Goal: Transaction & Acquisition: Purchase product/service

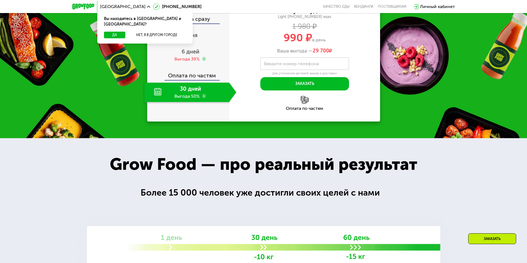
scroll to position [277, 0]
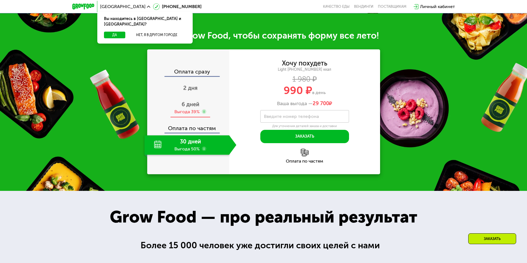
click at [189, 115] on div "Выгода 39%" at bounding box center [186, 112] width 25 height 6
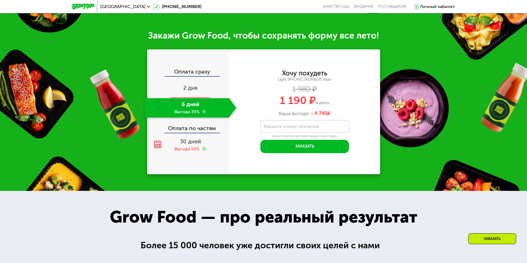
click at [198, 94] on div "2 дня" at bounding box center [190, 88] width 92 height 19
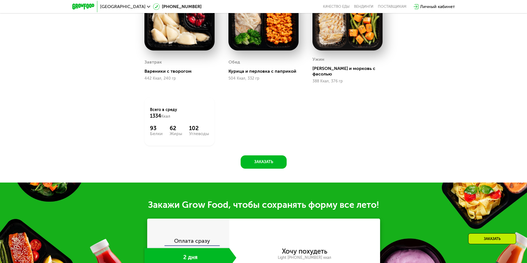
scroll to position [450, 0]
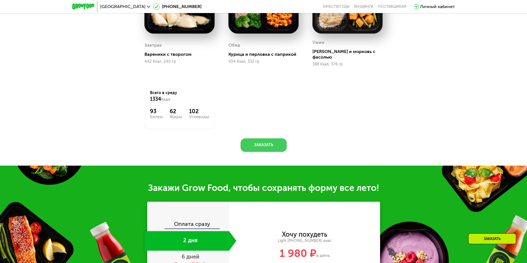
click at [268, 144] on button "Заказать" at bounding box center [263, 144] width 46 height 13
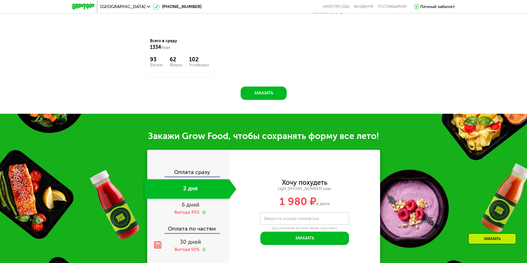
scroll to position [543, 0]
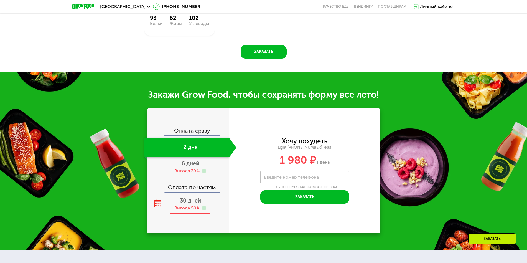
click at [192, 197] on span "30 дней" at bounding box center [190, 200] width 21 height 7
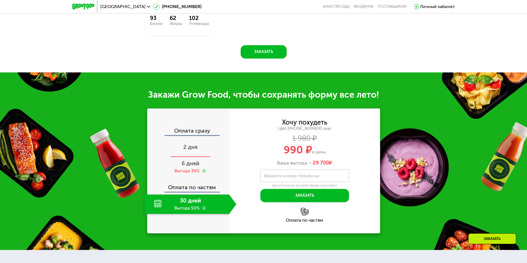
click at [169, 147] on div "2 дня" at bounding box center [190, 147] width 92 height 19
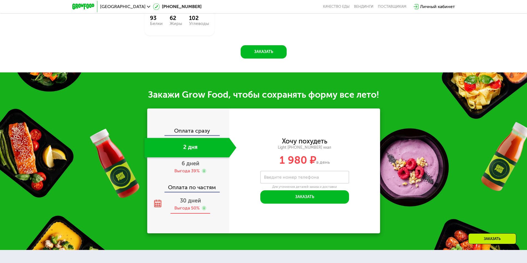
click at [212, 203] on div "30 дней Выгода 50%" at bounding box center [190, 203] width 92 height 19
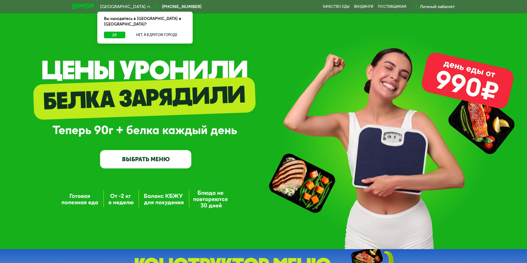
click at [163, 168] on link "ВЫБРАТЬ МЕНЮ" at bounding box center [145, 159] width 91 height 18
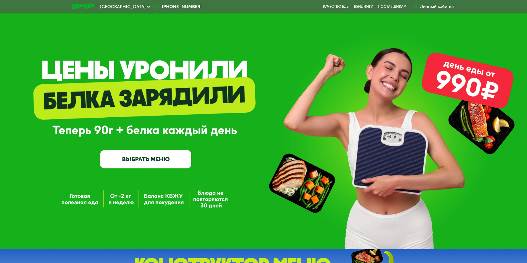
click at [164, 161] on link "ВЫБРАТЬ МЕНЮ" at bounding box center [145, 159] width 91 height 18
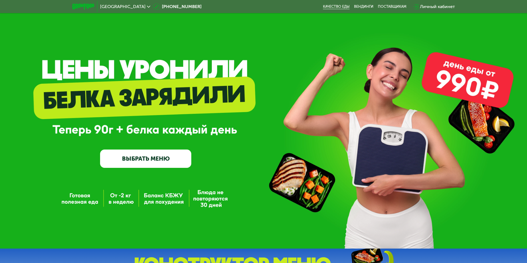
click at [338, 5] on link "Качество еды" at bounding box center [336, 6] width 27 height 4
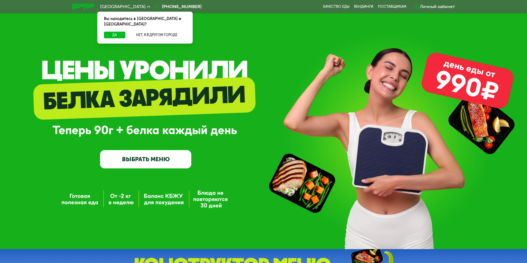
click at [160, 168] on link "ВЫБРАТЬ МЕНЮ" at bounding box center [145, 159] width 91 height 18
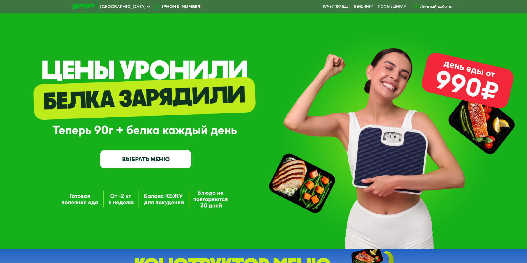
click at [163, 162] on link "ВЫБРАТЬ МЕНЮ" at bounding box center [145, 159] width 91 height 18
click at [120, 154] on link "ВЫБРАТЬ МЕНЮ" at bounding box center [145, 159] width 91 height 18
click at [173, 165] on link "ВЫБРАТЬ МЕНЮ" at bounding box center [145, 159] width 91 height 18
click at [148, 149] on div "GrowFood — доставка правильного питания ВЫБРАТЬ МЕНЮ" at bounding box center [145, 126] width 91 height 84
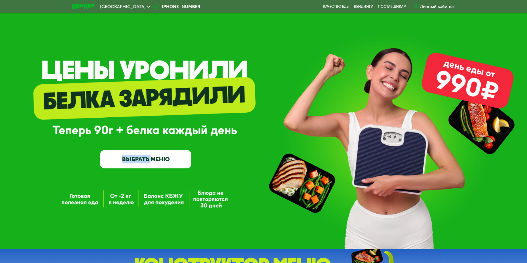
click at [147, 152] on div "GrowFood — доставка правильного питания ВЫБРАТЬ МЕНЮ" at bounding box center [145, 126] width 91 height 84
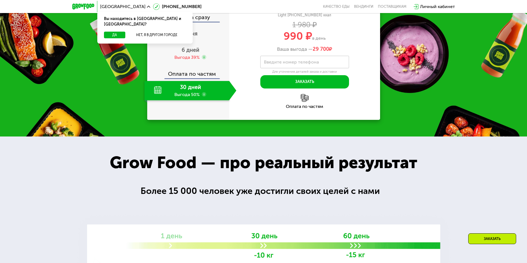
scroll to position [562, 0]
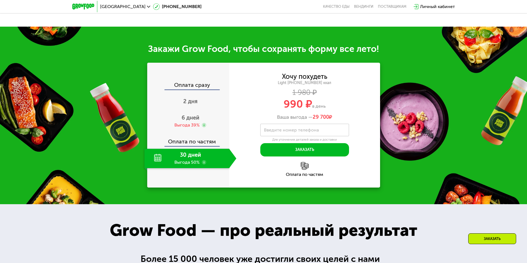
scroll to position [612, 0]
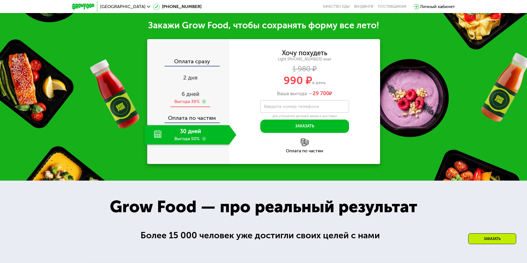
click at [196, 99] on div "Выгода 39%" at bounding box center [186, 101] width 25 height 6
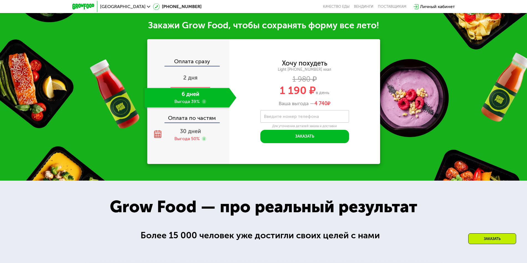
click at [203, 79] on div "2 дня" at bounding box center [190, 77] width 92 height 19
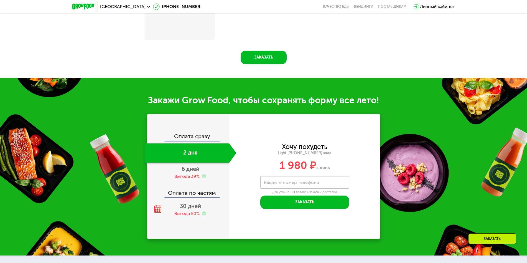
scroll to position [562, 0]
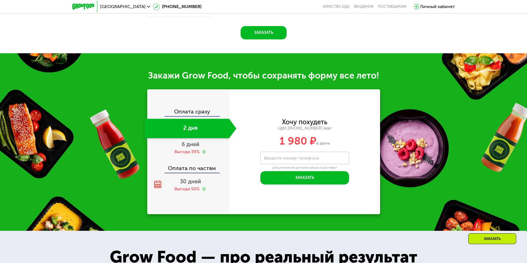
click at [209, 127] on div "2 дня" at bounding box center [186, 128] width 85 height 19
click at [203, 143] on div "6 дней Выгода 39%" at bounding box center [190, 147] width 92 height 19
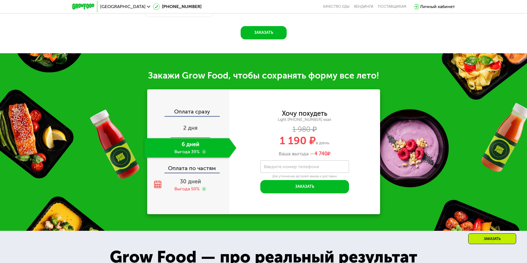
click at [207, 127] on div "2 дня" at bounding box center [190, 128] width 92 height 19
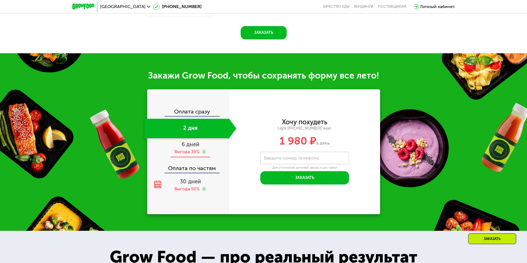
click at [201, 148] on div "Выгода 39%" at bounding box center [190, 151] width 32 height 6
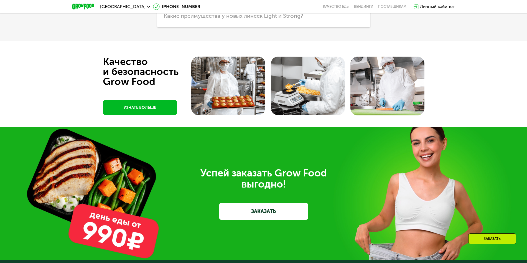
scroll to position [1594, 0]
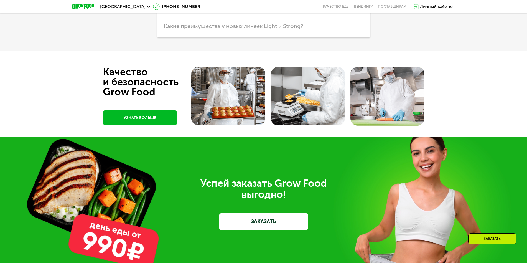
click at [171, 115] on link "УЗНАТЬ БОЛЬШЕ" at bounding box center [140, 117] width 74 height 15
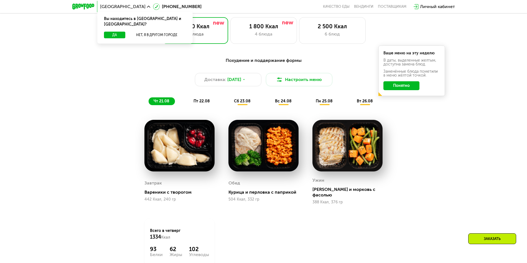
scroll to position [302, 0]
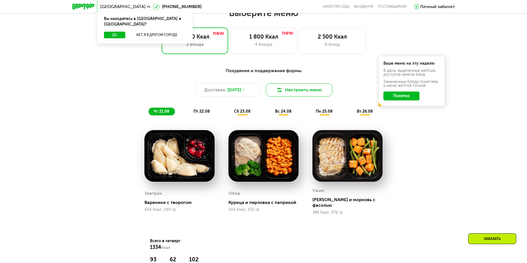
click at [296, 96] on button "Настроить меню" at bounding box center [299, 89] width 66 height 13
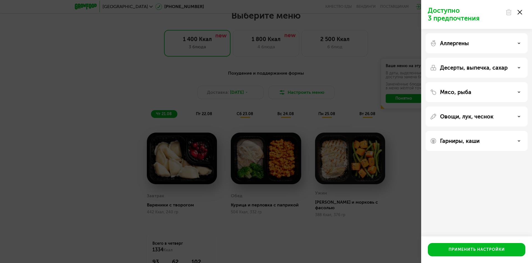
click at [308, 77] on div "Доступно 3 предпочтения Аллергены Десерты, выпечка, сахар Мясо, рыба Овощи, лук…" at bounding box center [266, 131] width 532 height 263
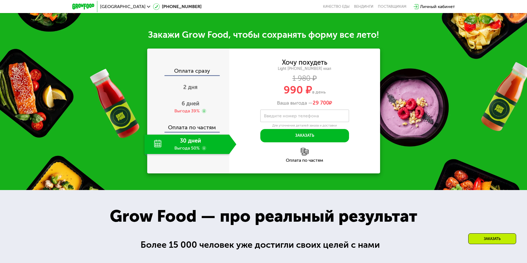
scroll to position [614, 0]
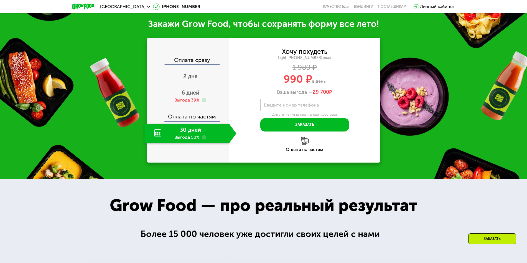
drag, startPoint x: 202, startPoint y: 92, endPoint x: 373, endPoint y: 80, distance: 171.6
click at [342, 85] on div "Оплата сразу 2 дня 6 дней Выгода 39% Оплата по частям 30 дней Выгода 50% Хочу п…" at bounding box center [263, 100] width 233 height 125
click at [396, 74] on div "Закажи Grow Food, чтобы сохранять форму все лето! Оплата сразу 2 дня 6 дней Выг…" at bounding box center [263, 90] width 527 height 177
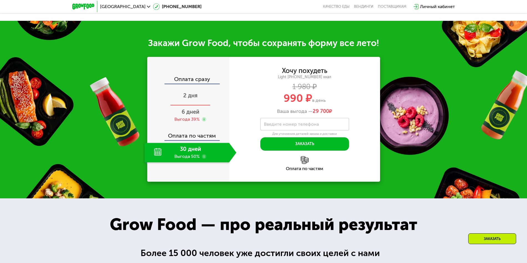
scroll to position [579, 0]
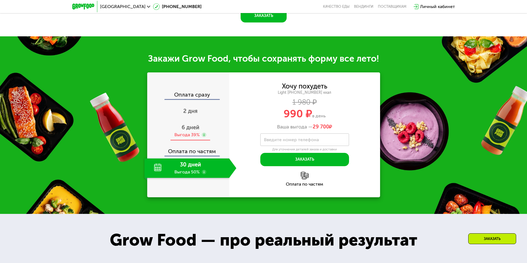
click at [189, 127] on span "6 дней" at bounding box center [190, 127] width 18 height 7
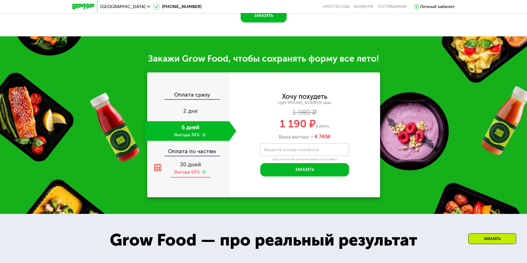
click at [202, 170] on use at bounding box center [204, 172] width 4 height 4
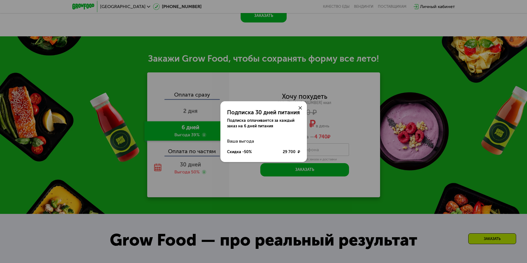
click at [296, 118] on div "Подписка оплачивается за каждый заказ на 6 дней питания" at bounding box center [263, 123] width 73 height 11
click at [300, 105] on div at bounding box center [299, 107] width 13 height 13
drag, startPoint x: 299, startPoint y: 112, endPoint x: 300, endPoint y: 107, distance: 5.4
click at [299, 111] on div at bounding box center [299, 107] width 13 height 13
drag, startPoint x: 300, startPoint y: 107, endPoint x: 298, endPoint y: 108, distance: 3.1
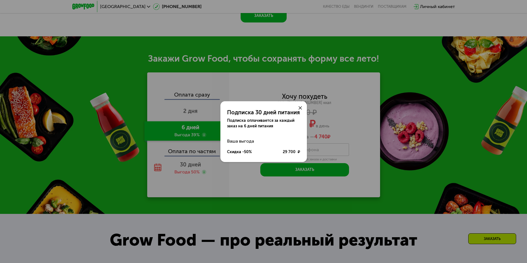
click at [300, 106] on icon at bounding box center [299, 107] width 3 height 3
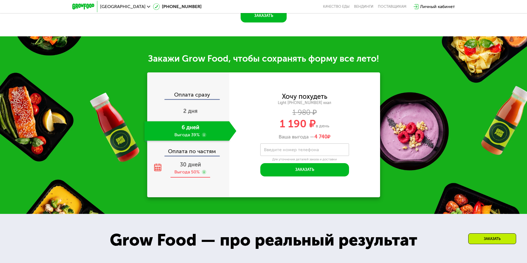
click at [208, 161] on div "30 дней Выгода 50%" at bounding box center [190, 167] width 92 height 19
